Goal: Task Accomplishment & Management: Use online tool/utility

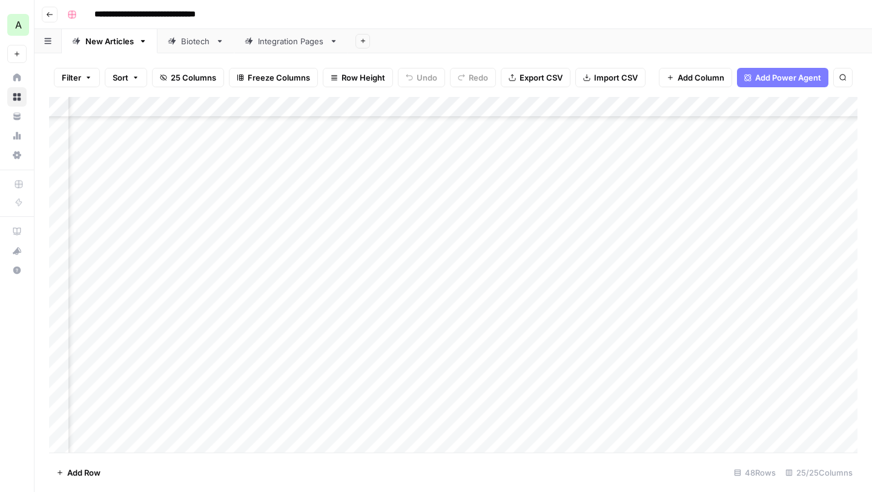
scroll to position [439, 2003]
click at [410, 261] on div "Add Column" at bounding box center [453, 274] width 808 height 355
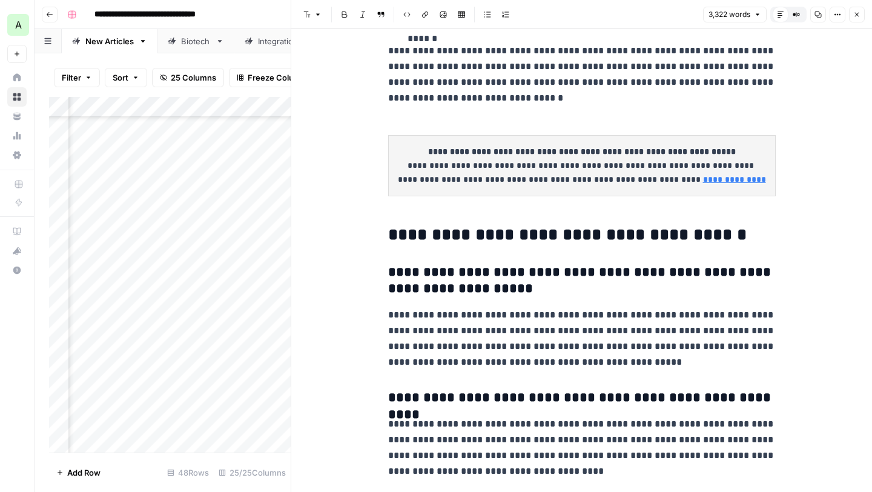
scroll to position [8037, 0]
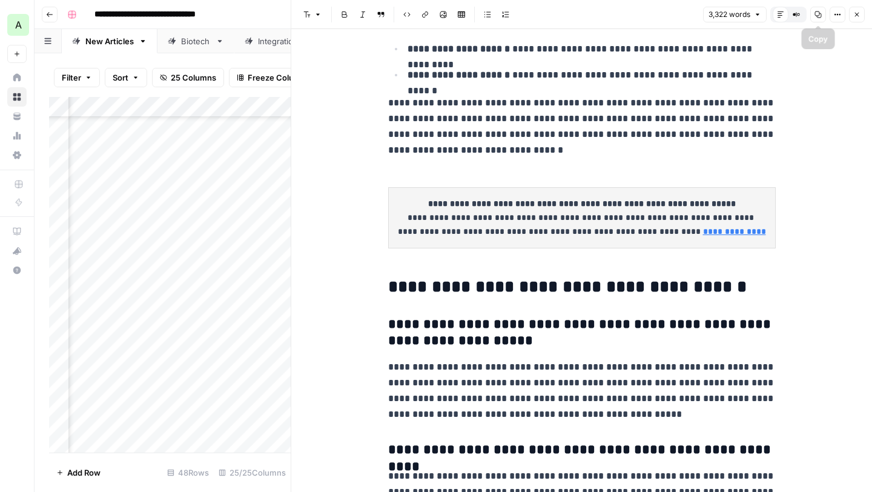
click at [822, 19] on button "Copy" at bounding box center [818, 15] width 16 height 16
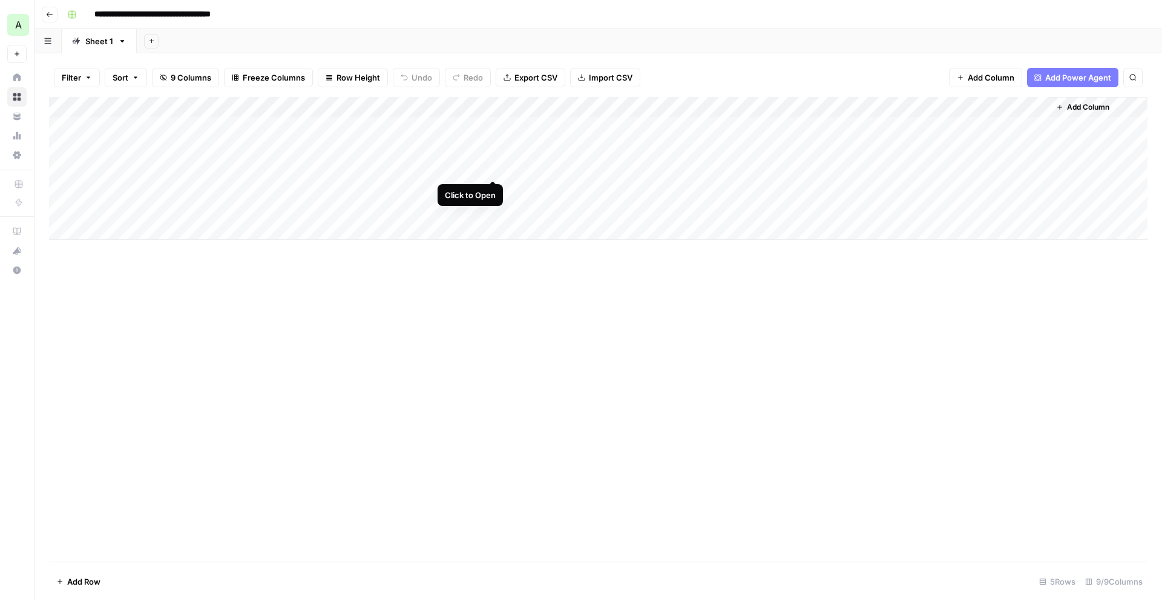
click at [492, 168] on div "Add Column" at bounding box center [598, 168] width 1099 height 143
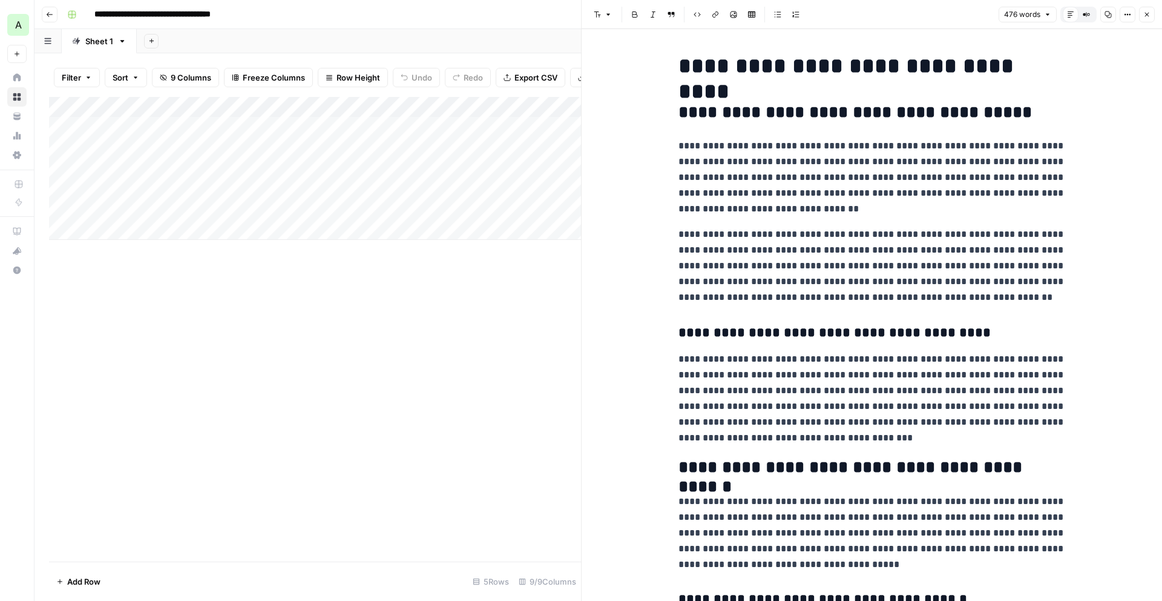
click at [1112, 12] on icon "button" at bounding box center [1108, 14] width 7 height 7
click at [1150, 15] on span "Close" at bounding box center [1150, 15] width 1 height 1
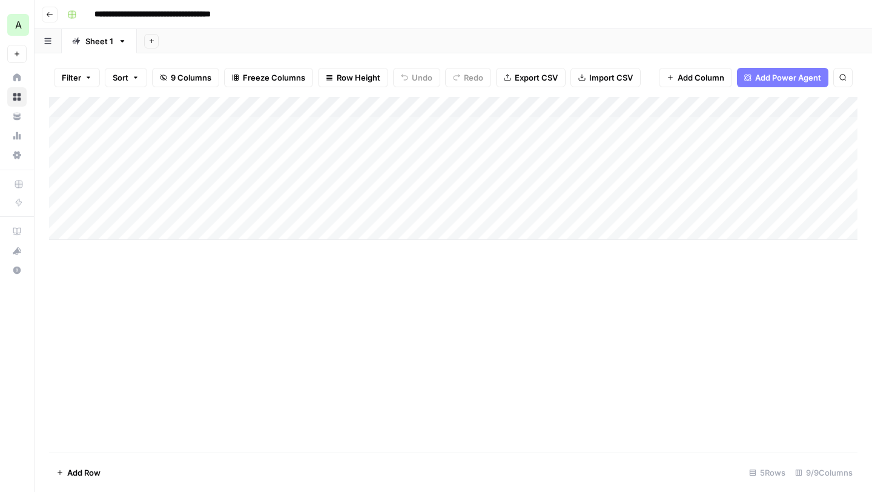
click at [348, 355] on div "Add Column" at bounding box center [453, 274] width 808 height 355
